Goal: Task Accomplishment & Management: Manage account settings

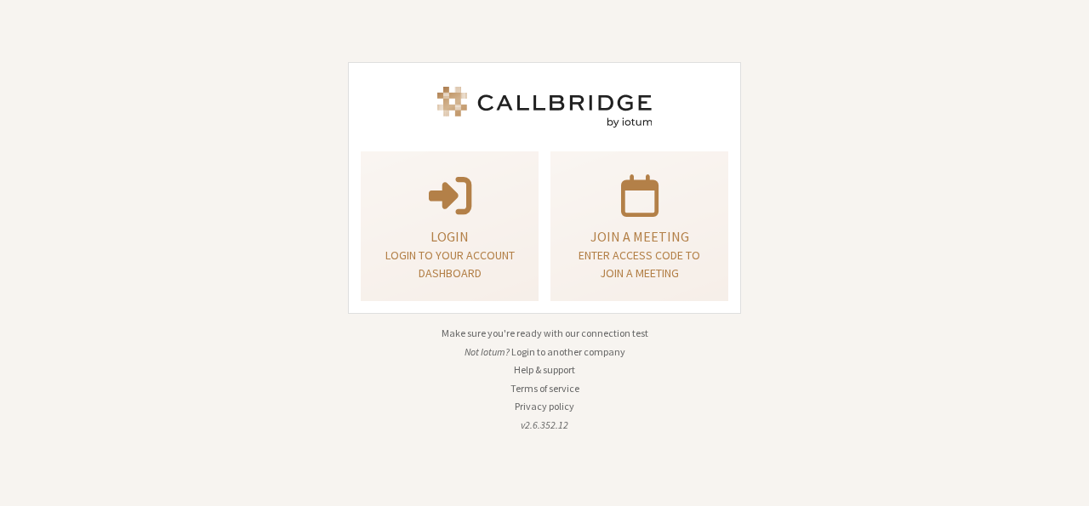
click at [253, 214] on div "Login Login to your account dashboard Join a meeting Enter access code to join …" at bounding box center [544, 253] width 1089 height 506
click at [568, 349] on button "Login to another company" at bounding box center [568, 352] width 114 height 15
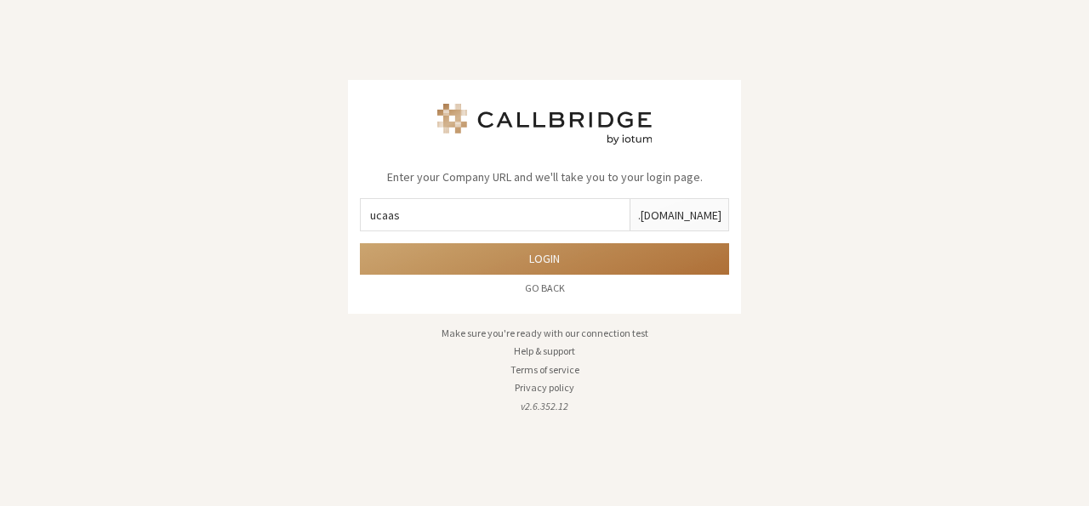
click at [565, 258] on button "Login" at bounding box center [544, 258] width 369 height 31
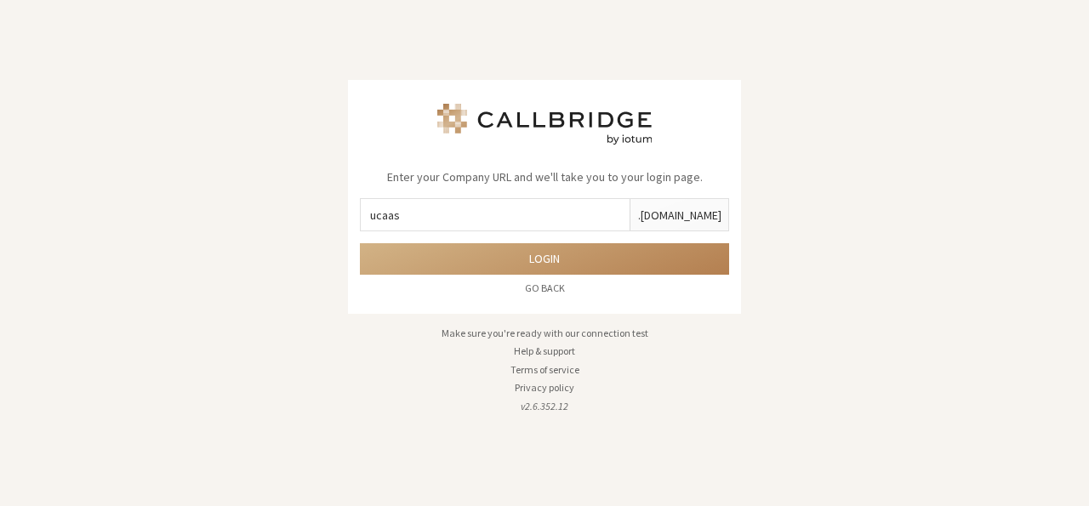
click at [551, 225] on input "ucaas" at bounding box center [495, 214] width 269 height 31
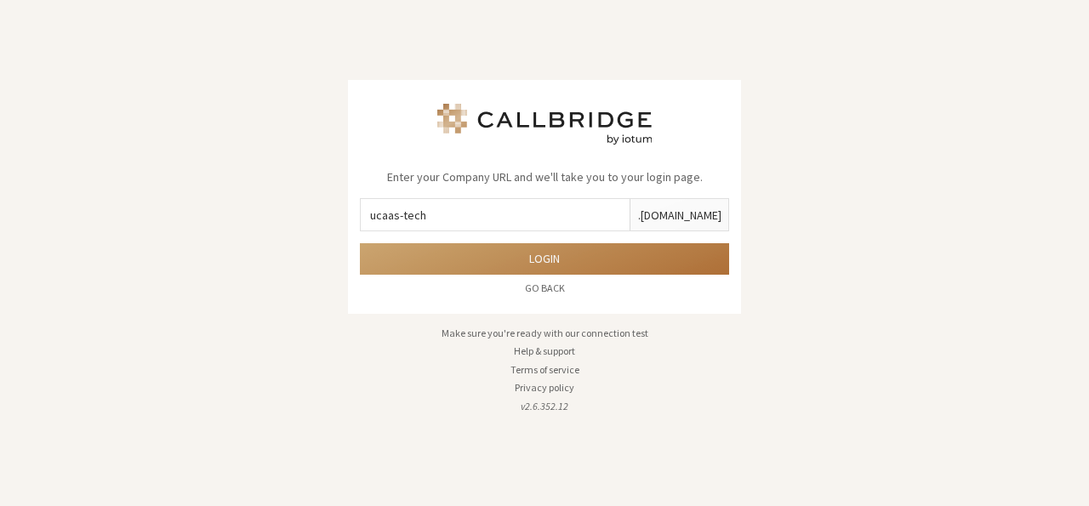
type input "ucaas-tech"
click at [539, 256] on button "Login" at bounding box center [544, 258] width 369 height 31
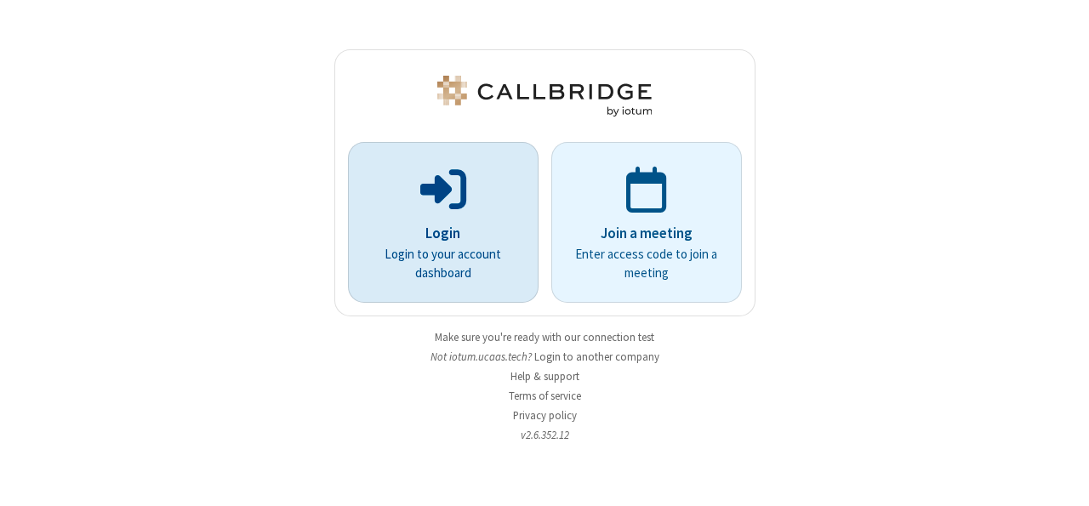
click at [475, 229] on p "Login" at bounding box center [443, 234] width 143 height 22
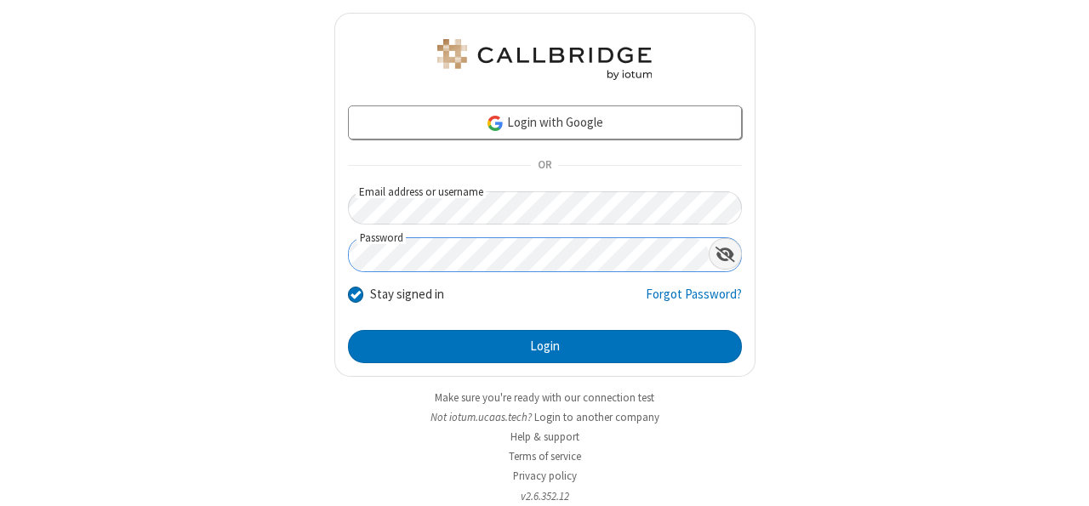
click at [716, 256] on span "Show password" at bounding box center [726, 254] width 20 height 17
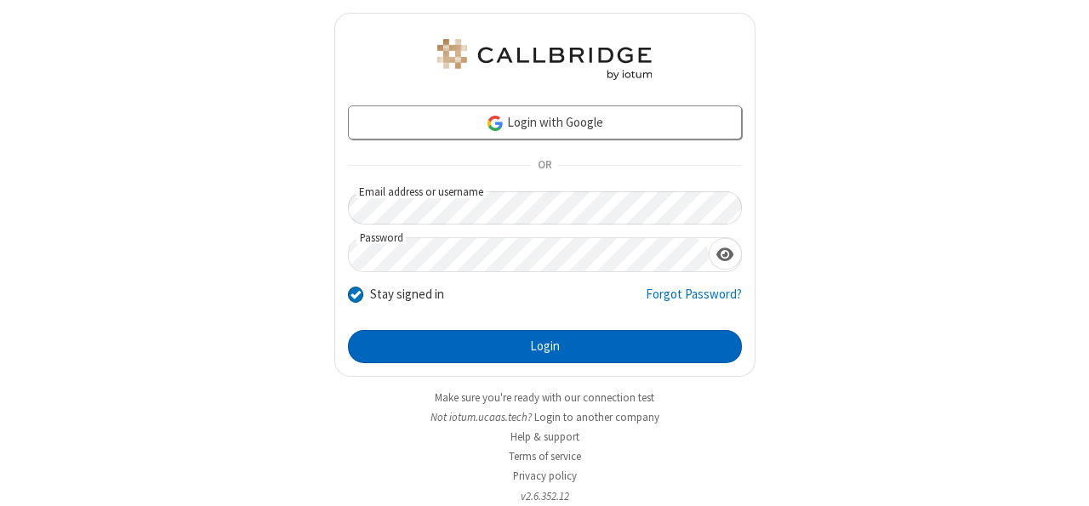
click at [542, 349] on button "Login" at bounding box center [545, 347] width 394 height 34
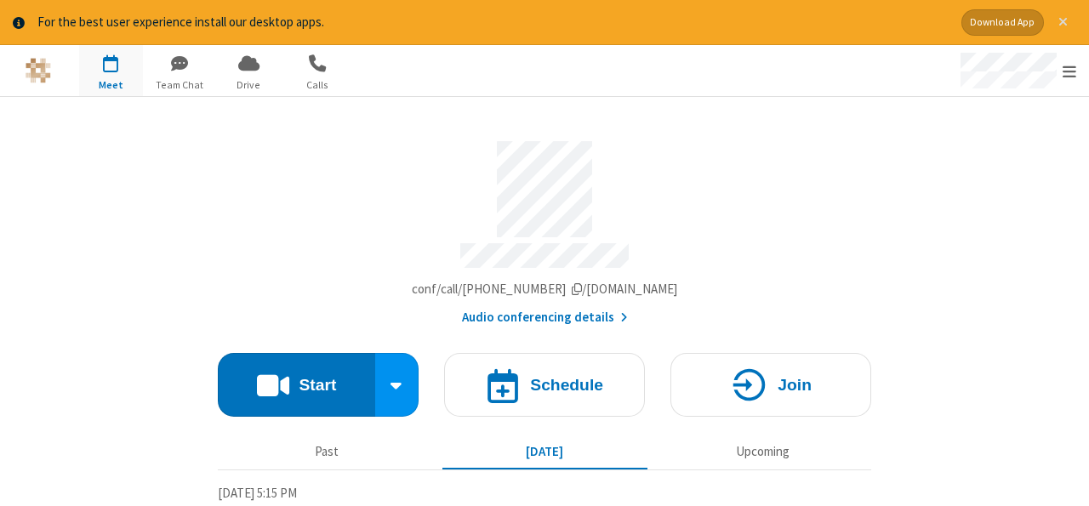
click at [1062, 24] on span "Close alert" at bounding box center [1063, 22] width 9 height 14
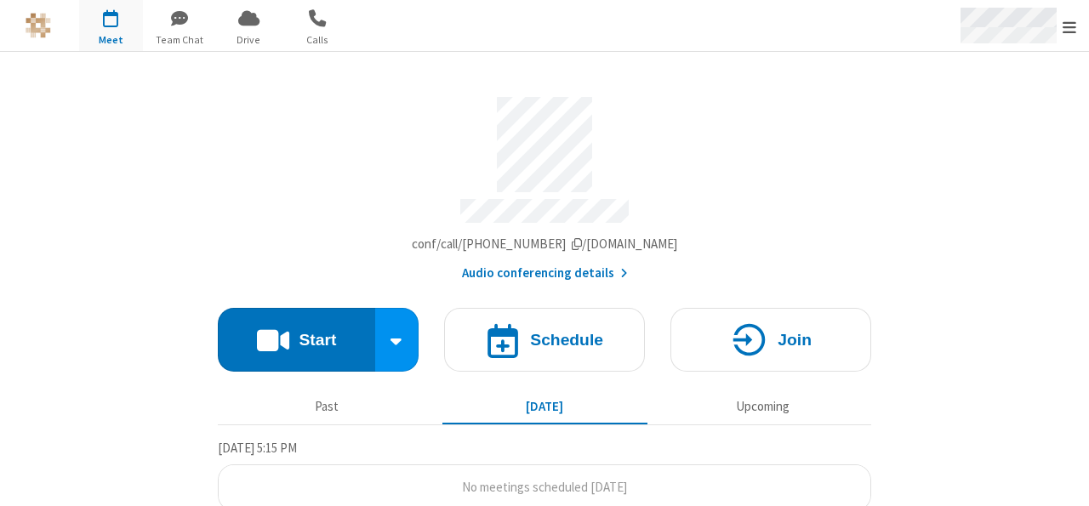
click at [1082, 38] on div "Open menu" at bounding box center [1016, 25] width 145 height 51
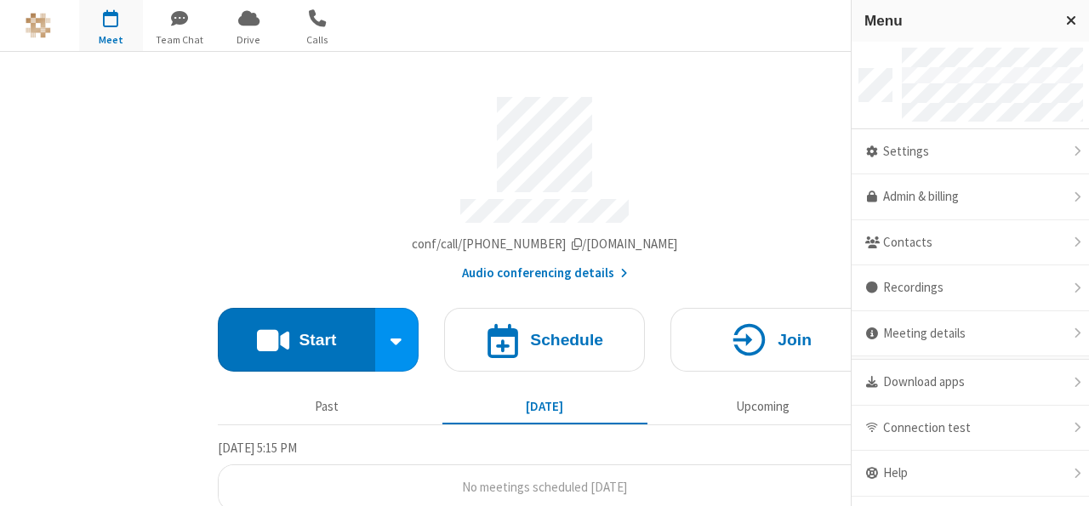
click at [775, 115] on div "Account details" at bounding box center [544, 145] width 653 height 96
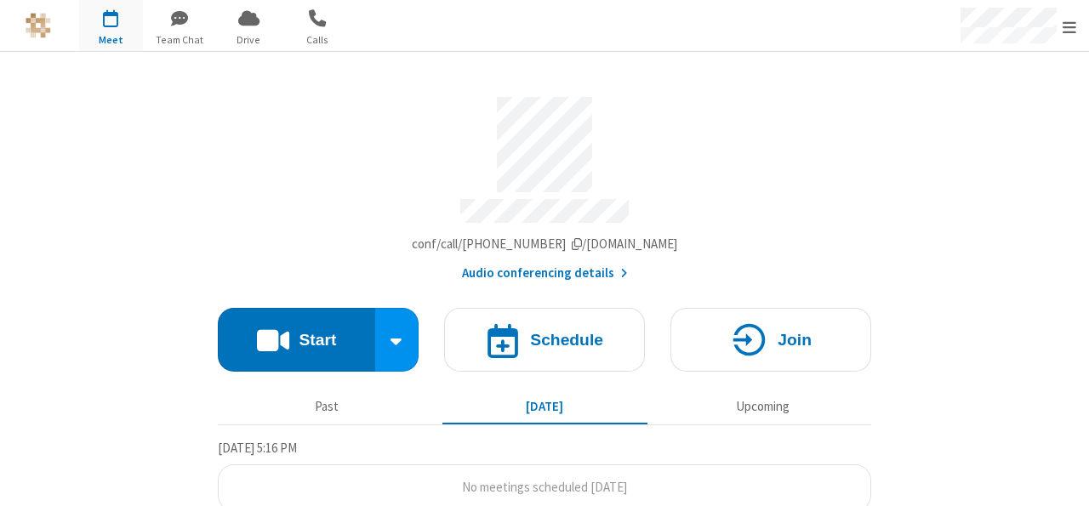
click at [973, 265] on section "Meeting link ucaas-tech.callbridge.rocks/conf/call/9137009 Audio conferencing d…" at bounding box center [544, 288] width 1089 height 472
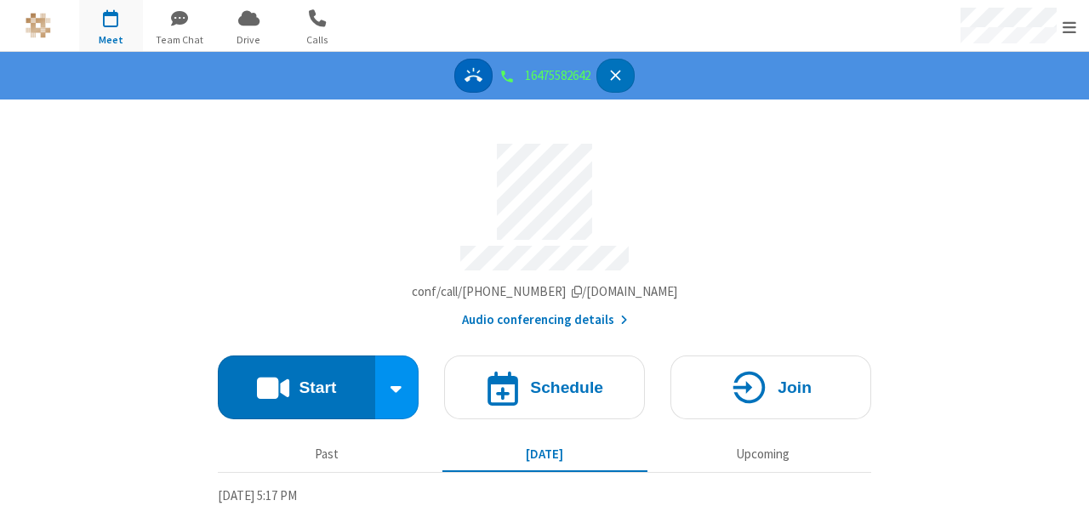
click at [468, 76] on icon "Answer" at bounding box center [474, 75] width 18 height 14
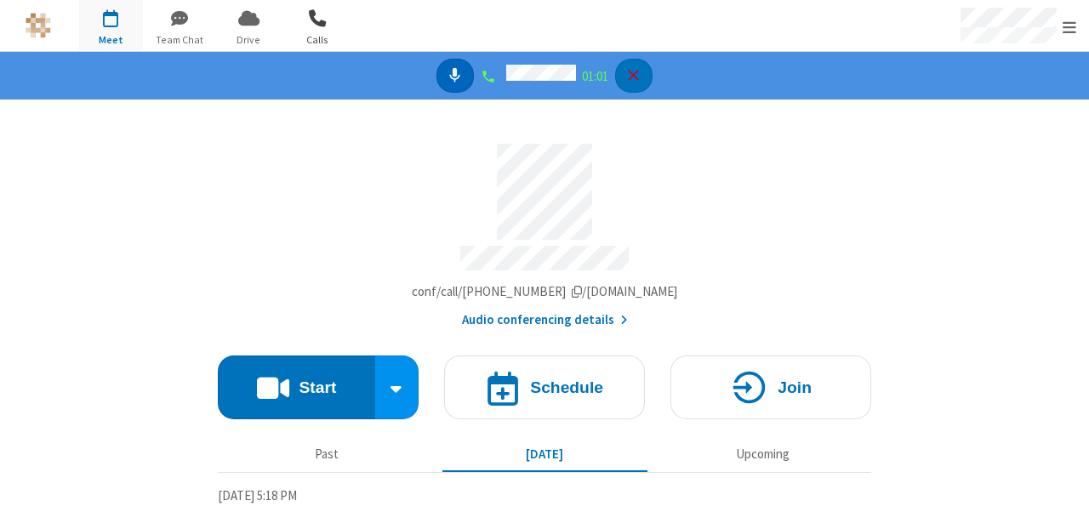
click at [320, 25] on span "button" at bounding box center [318, 17] width 64 height 29
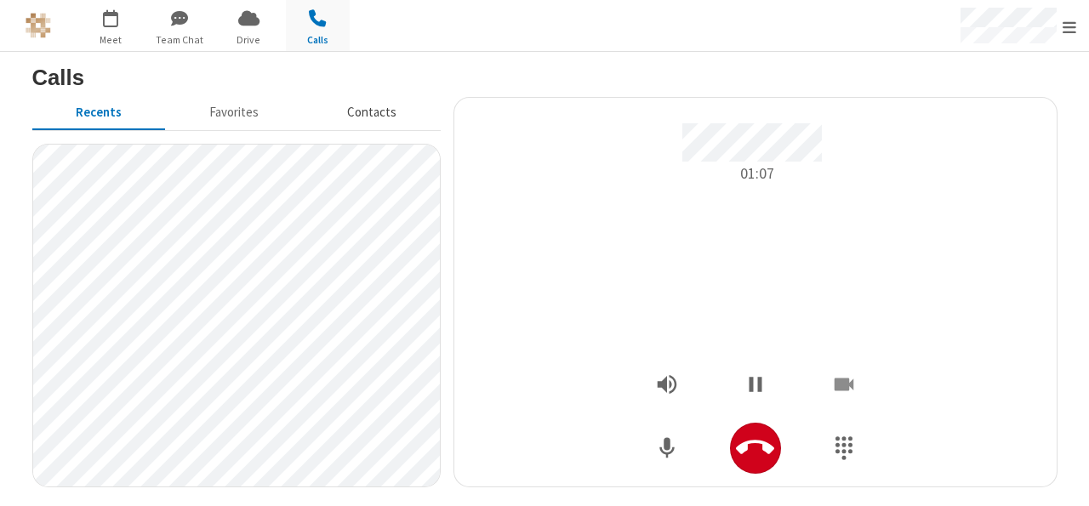
click at [384, 111] on button "Contacts" at bounding box center [371, 113] width 137 height 32
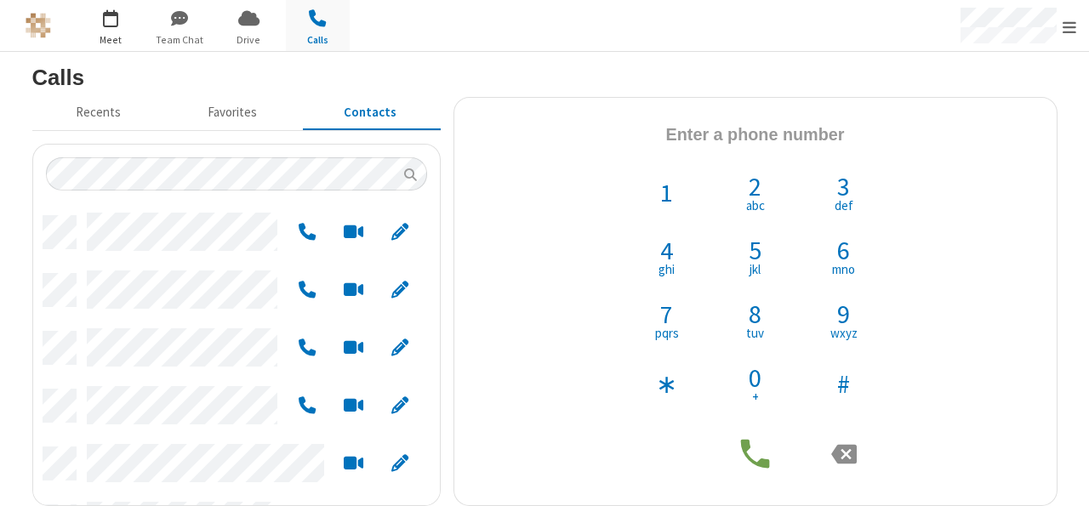
click at [103, 31] on span "button" at bounding box center [111, 17] width 64 height 29
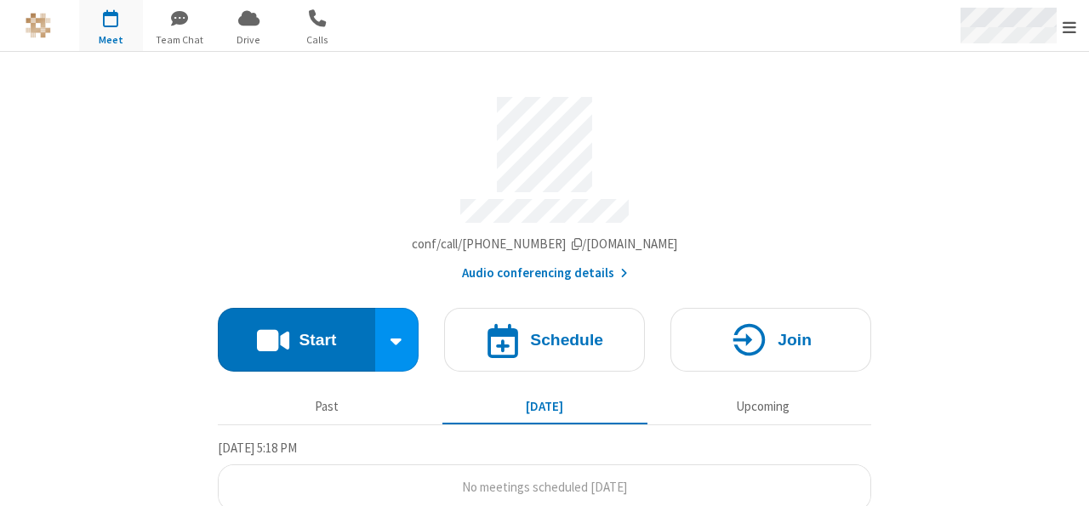
click at [1069, 28] on span "Open menu" at bounding box center [1070, 27] width 14 height 17
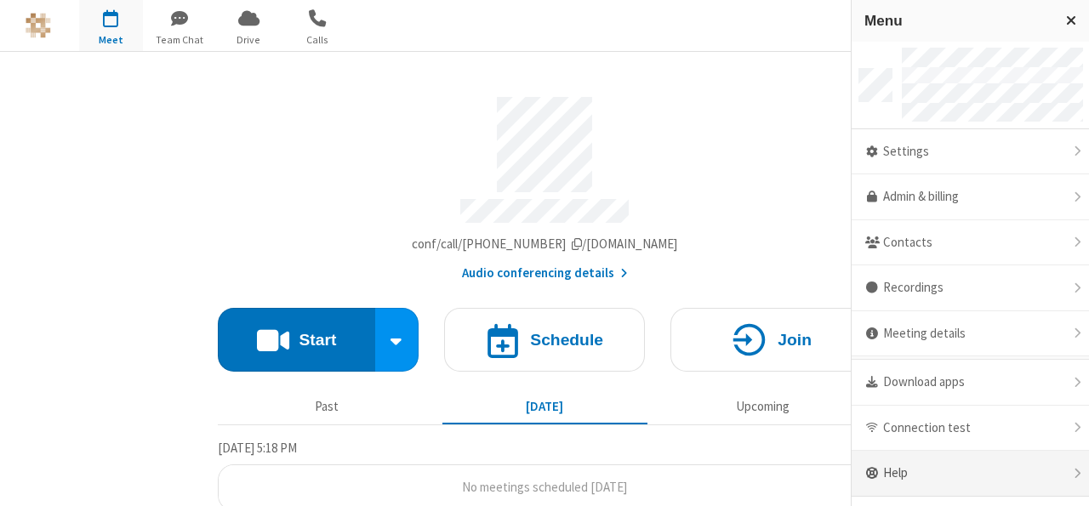
scroll to position [32, 0]
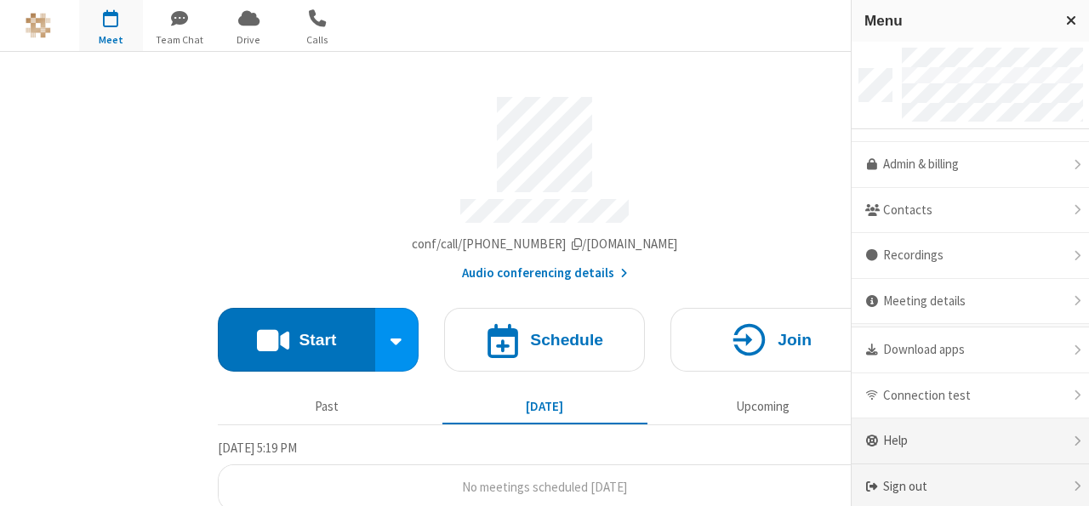
click at [919, 466] on div "Sign out" at bounding box center [970, 487] width 237 height 45
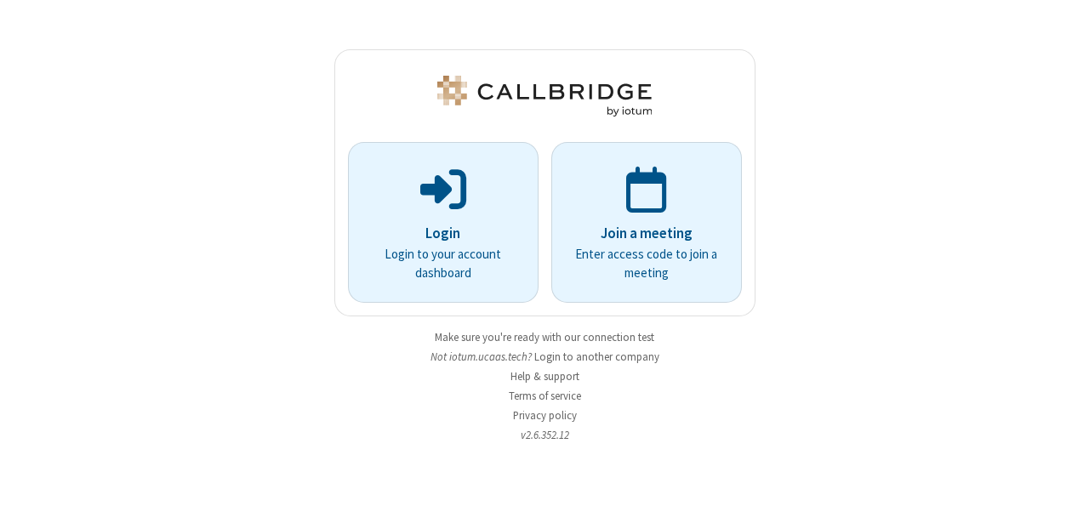
click at [914, 467] on div "Login Login to your account dashboard Join a meeting Enter access code to join …" at bounding box center [544, 253] width 1089 height 506
click at [977, 471] on div "Login Login to your account dashboard Join a meeting Enter access code to join …" at bounding box center [544, 253] width 1089 height 506
